Goal: Task Accomplishment & Management: Manage account settings

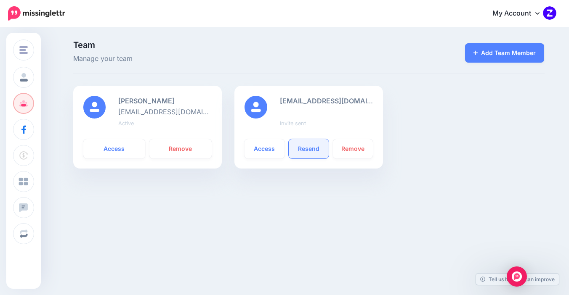
click at [306, 155] on link "Resend" at bounding box center [308, 148] width 40 height 19
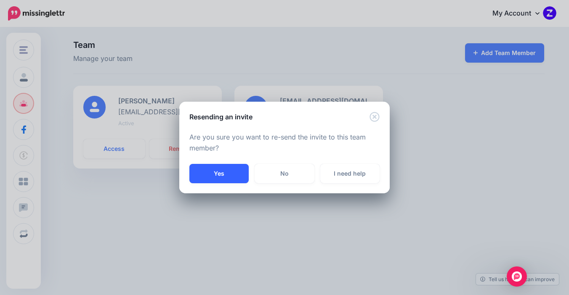
click at [236, 176] on button "Yes" at bounding box center [218, 173] width 59 height 19
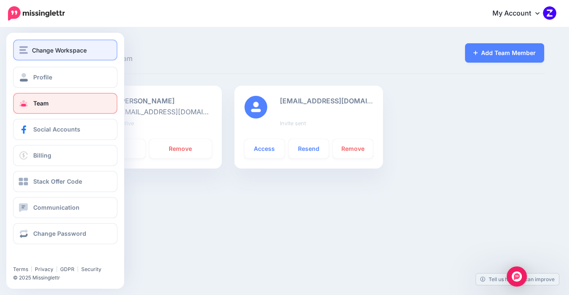
click at [23, 47] on img "button" at bounding box center [23, 50] width 8 height 8
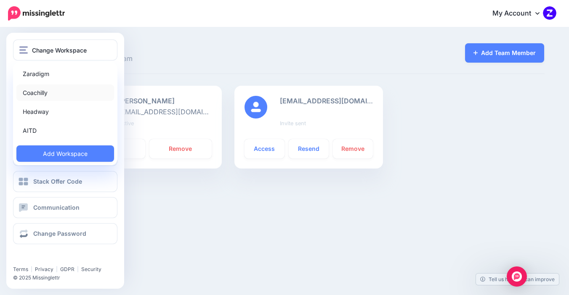
click at [45, 90] on link "Coachilly" at bounding box center [65, 93] width 98 height 16
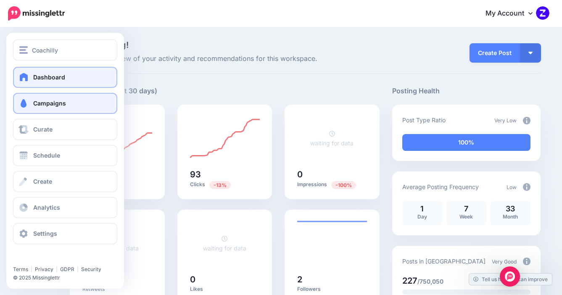
click at [31, 111] on link "Campaigns" at bounding box center [65, 103] width 104 height 21
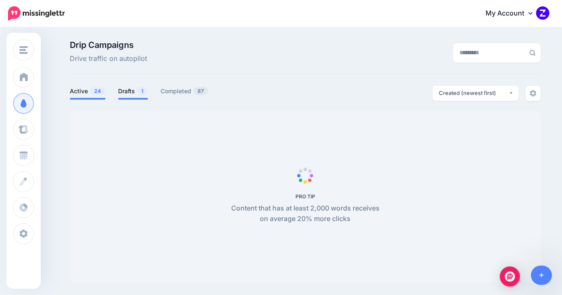
click at [143, 91] on span "1" at bounding box center [142, 91] width 11 height 8
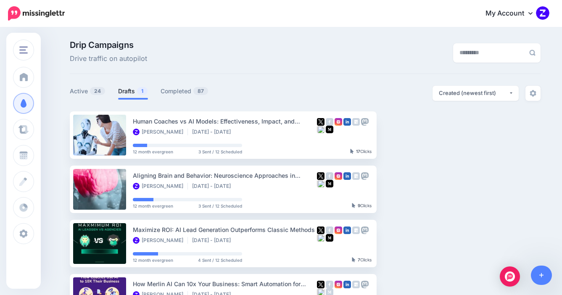
click at [135, 95] on link "Drafts 1" at bounding box center [133, 91] width 30 height 10
